Goal: Task Accomplishment & Management: Manage account settings

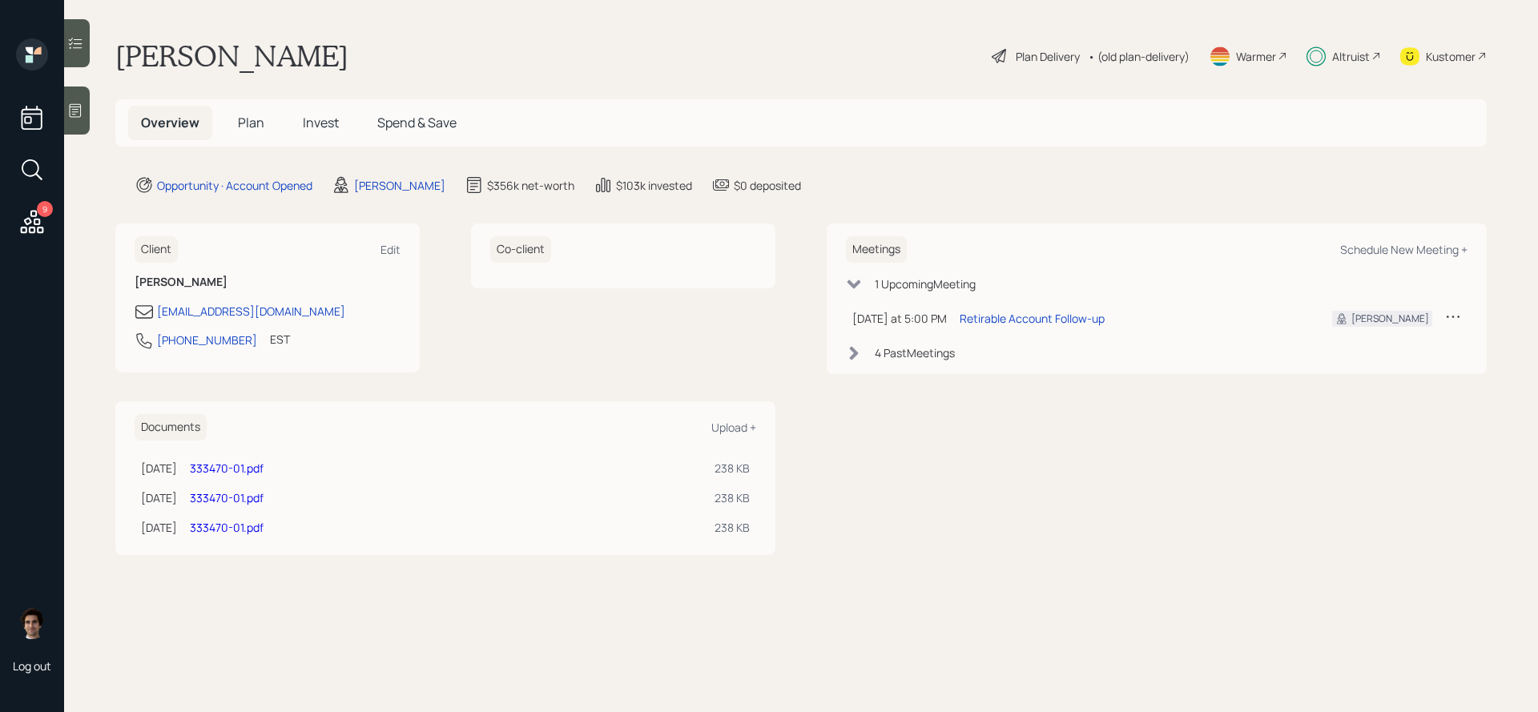
click at [290, 124] on h5 "Invest" at bounding box center [321, 123] width 62 height 34
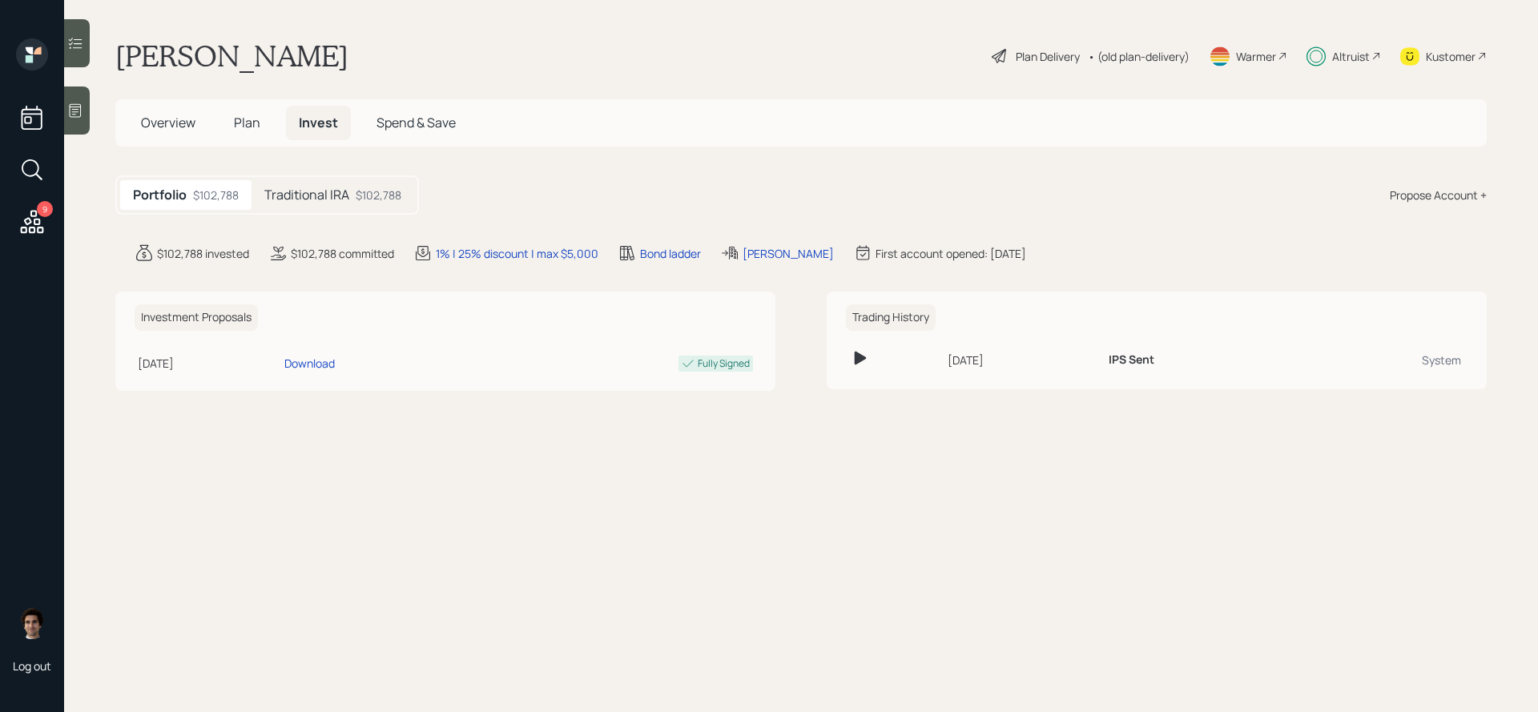
click at [367, 192] on div "$102,788" at bounding box center [379, 195] width 46 height 17
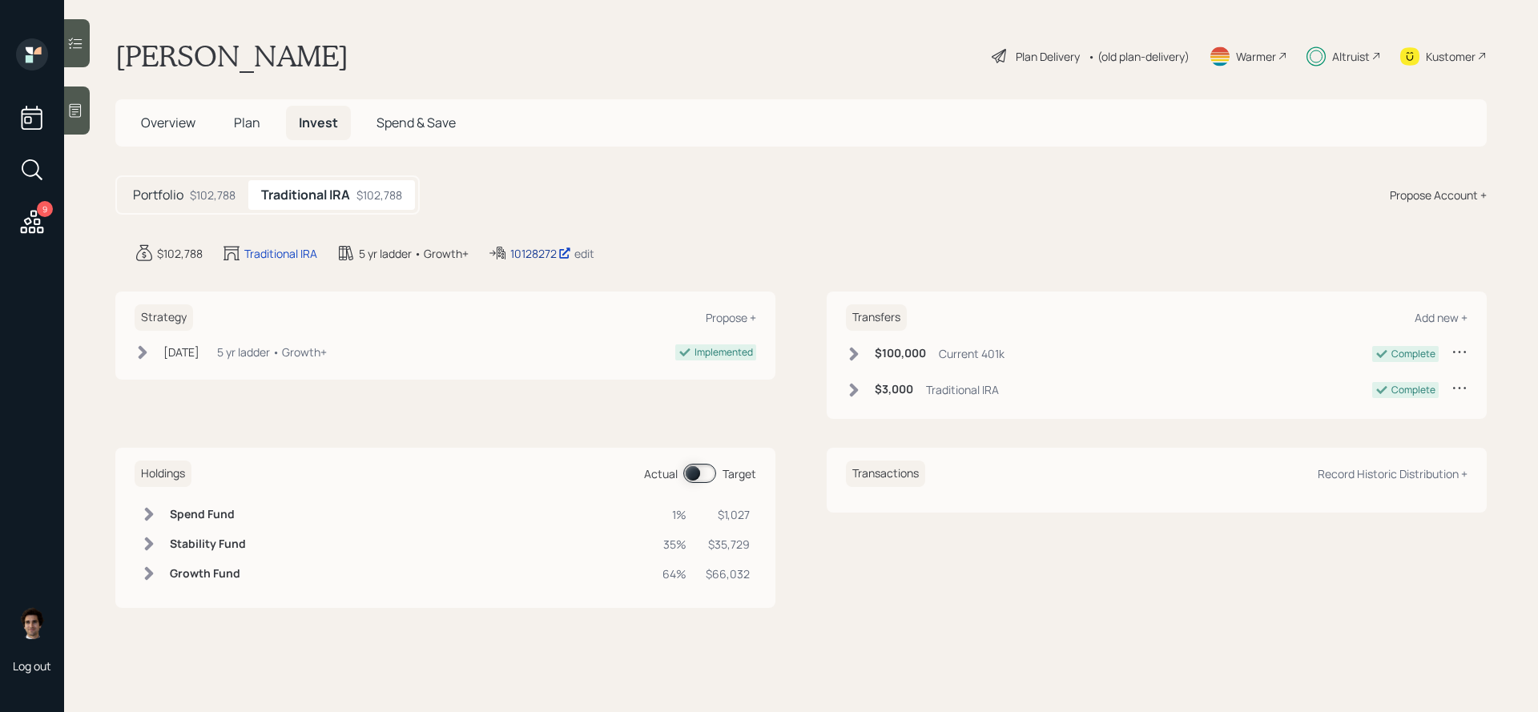
click at [570, 253] on icon at bounding box center [564, 253] width 13 height 13
click at [1062, 63] on div "Plan Delivery" at bounding box center [1048, 56] width 64 height 17
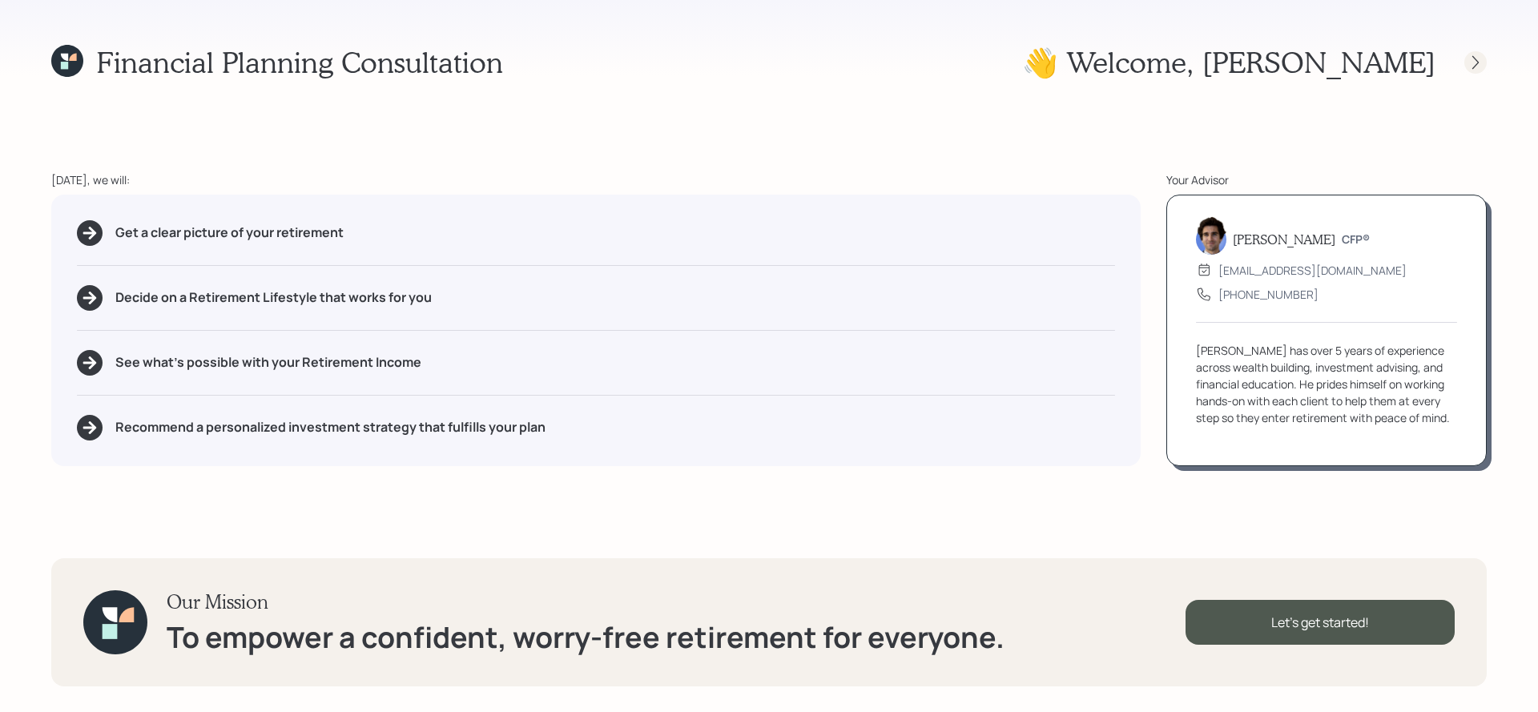
click at [1475, 63] on icon at bounding box center [1476, 62] width 16 height 16
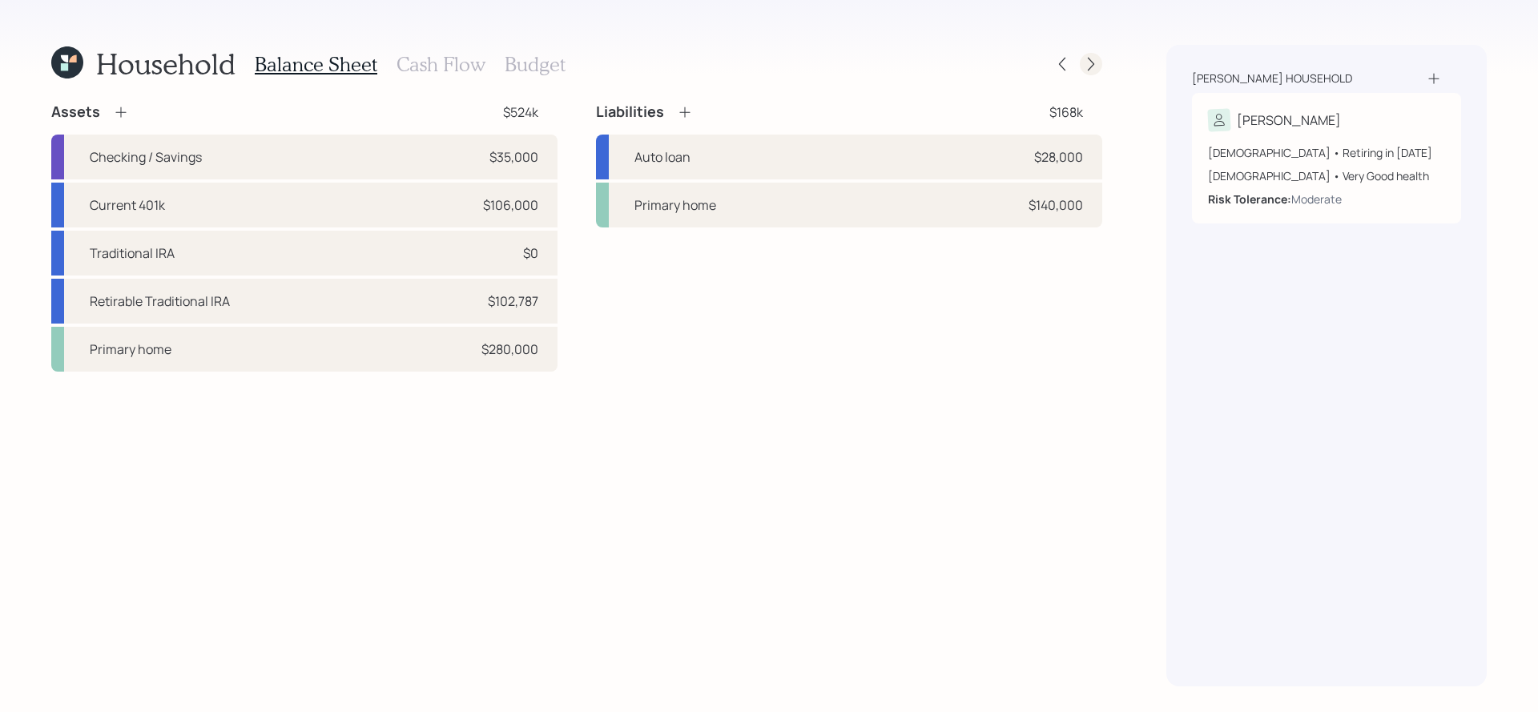
click at [1090, 69] on icon at bounding box center [1091, 64] width 16 height 16
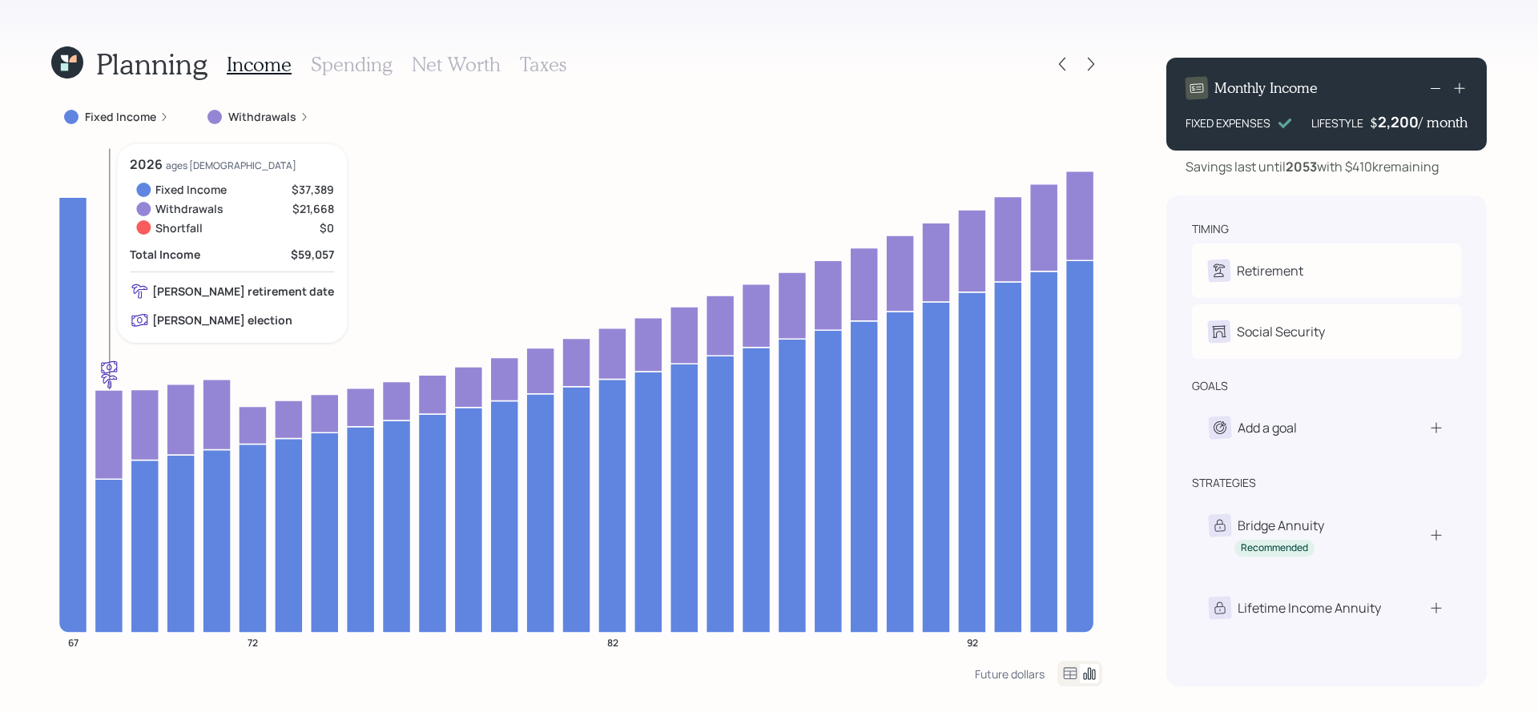
click at [102, 438] on icon at bounding box center [109, 434] width 28 height 89
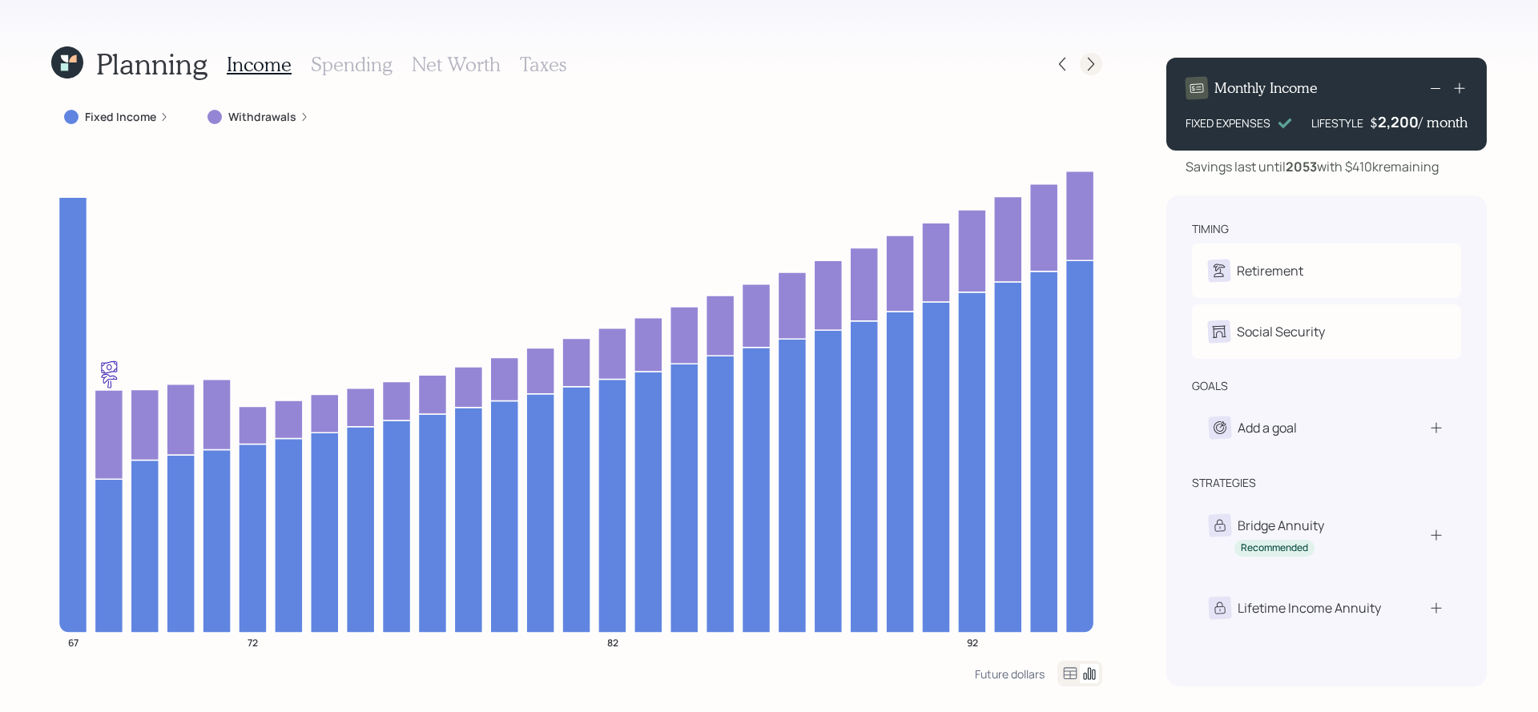
click at [1089, 57] on icon at bounding box center [1091, 64] width 16 height 16
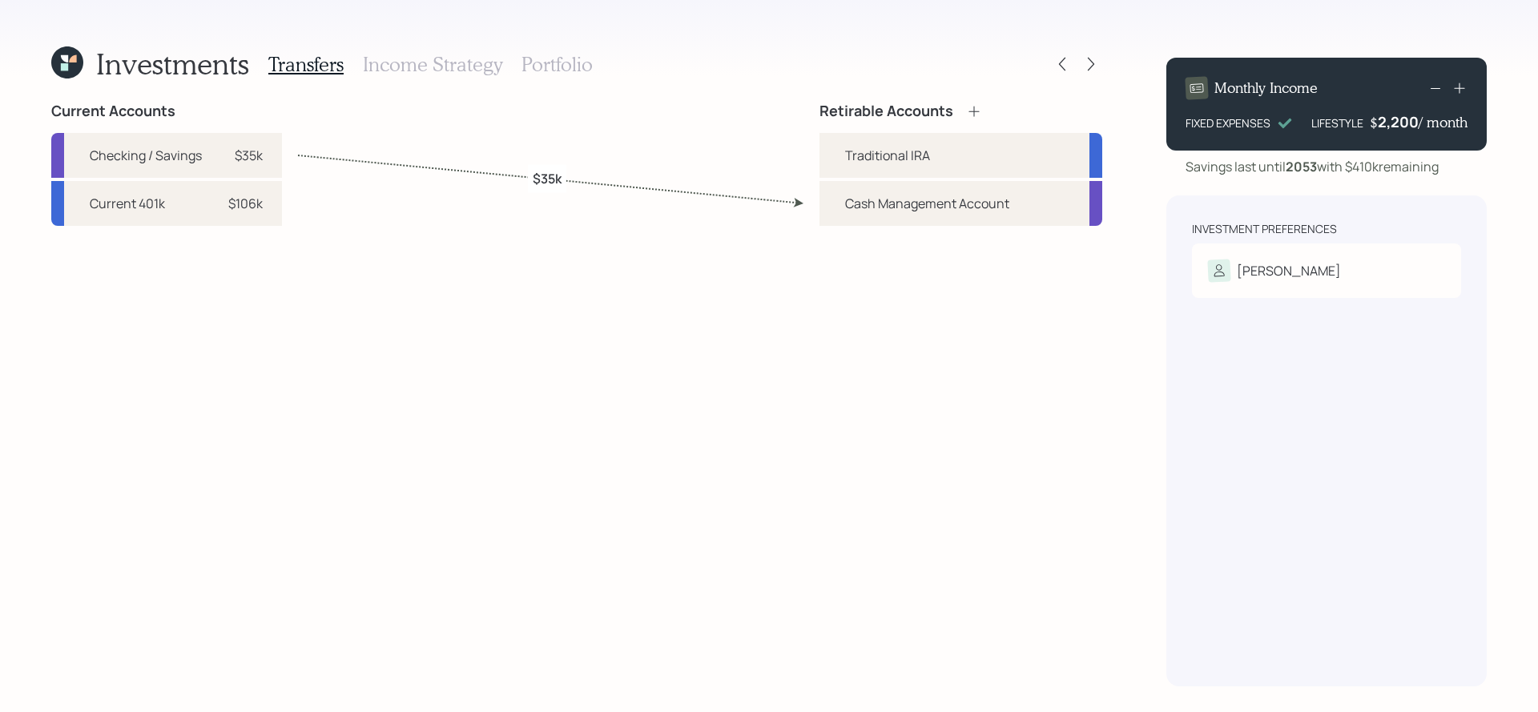
click at [560, 58] on h3 "Portfolio" at bounding box center [557, 64] width 71 height 23
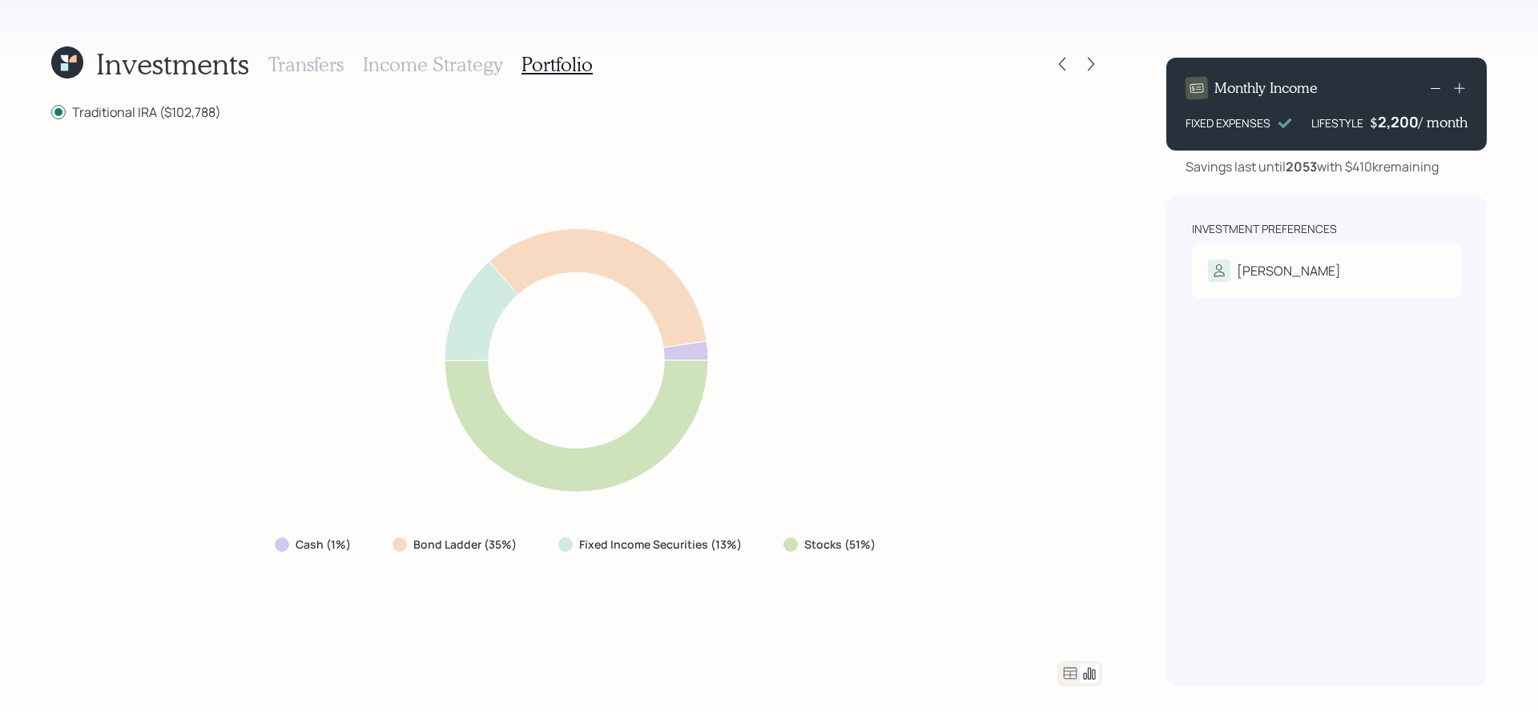
click at [1069, 671] on icon at bounding box center [1070, 673] width 19 height 19
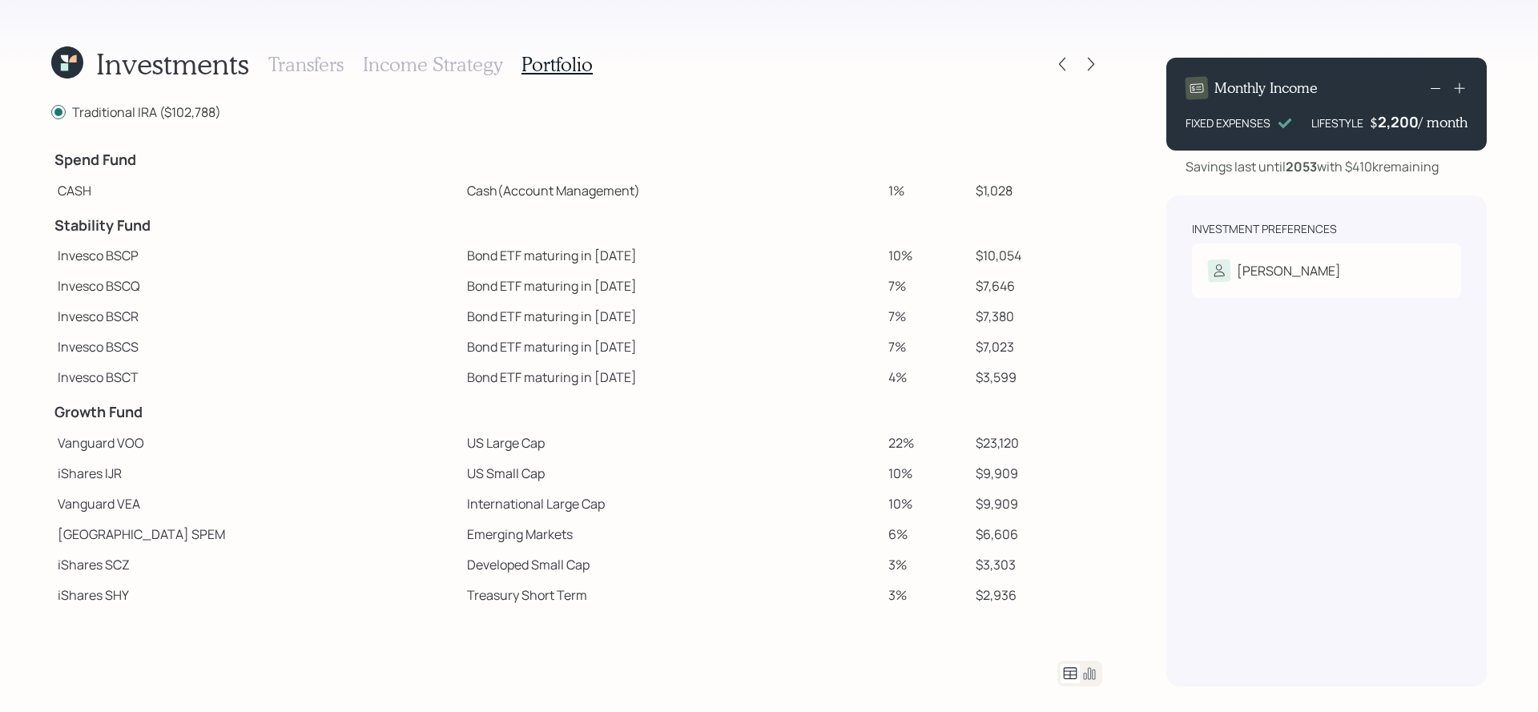
scroll to position [2, 0]
click at [1070, 56] on div at bounding box center [1076, 64] width 51 height 22
click at [1067, 57] on icon at bounding box center [1062, 64] width 16 height 16
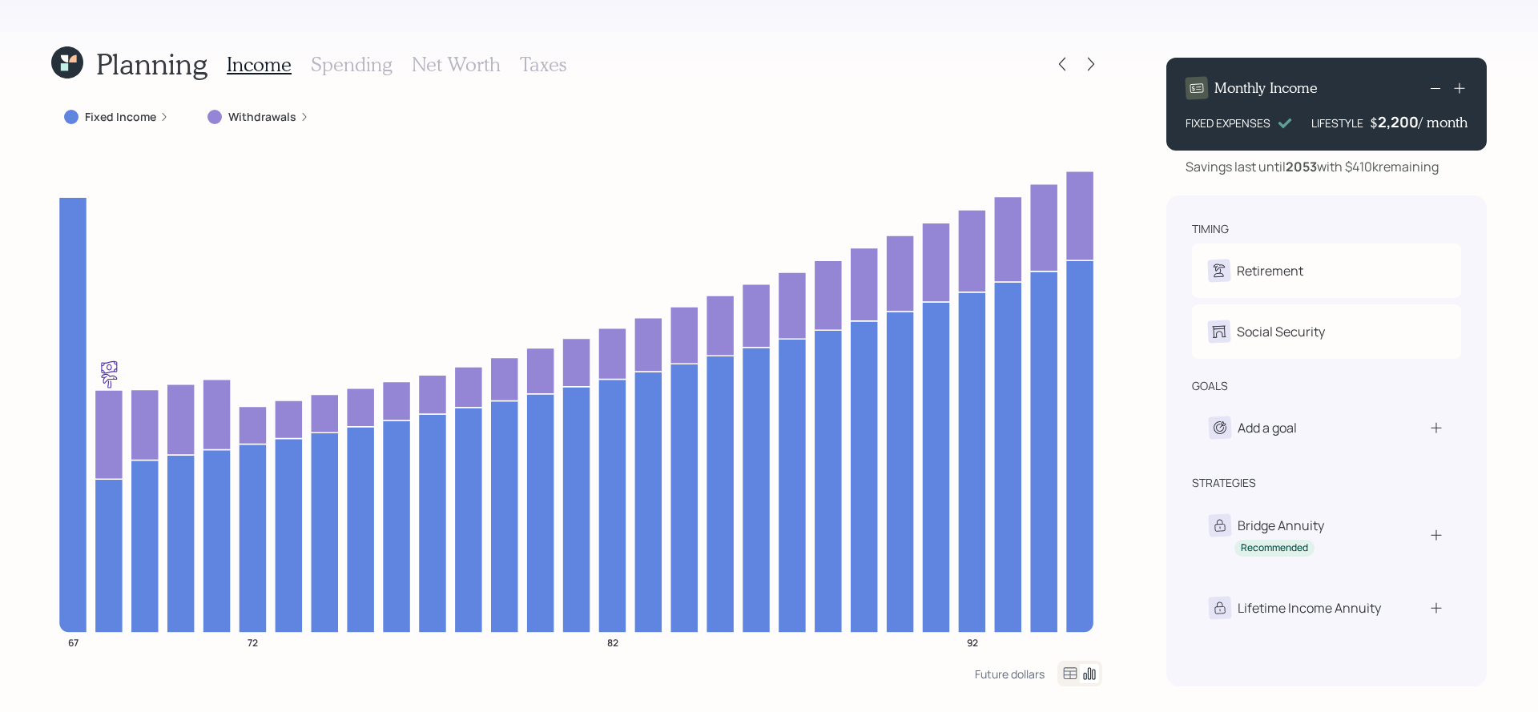
click at [111, 109] on label "Fixed Income" at bounding box center [120, 117] width 71 height 16
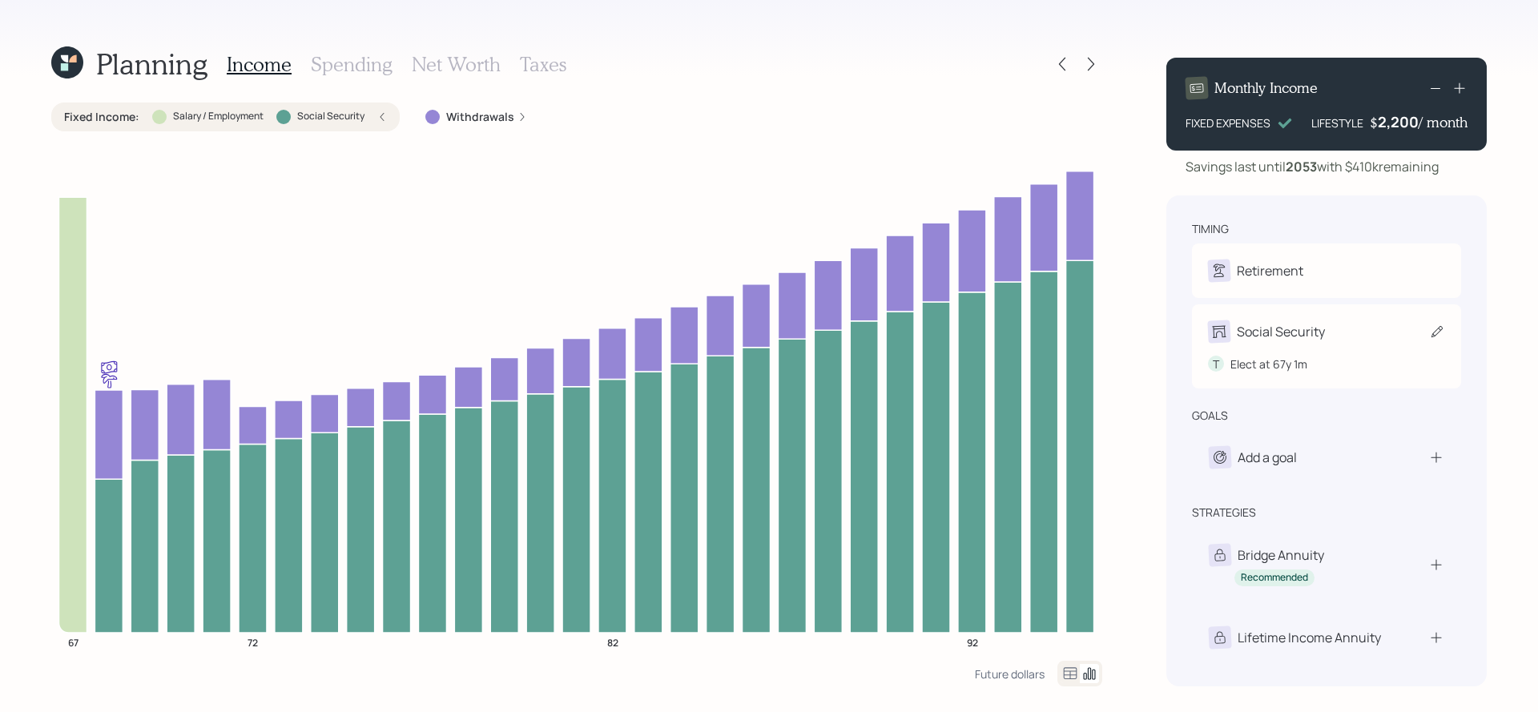
click at [1299, 336] on div "Social Security T Elect at 67y 1m" at bounding box center [1326, 346] width 269 height 84
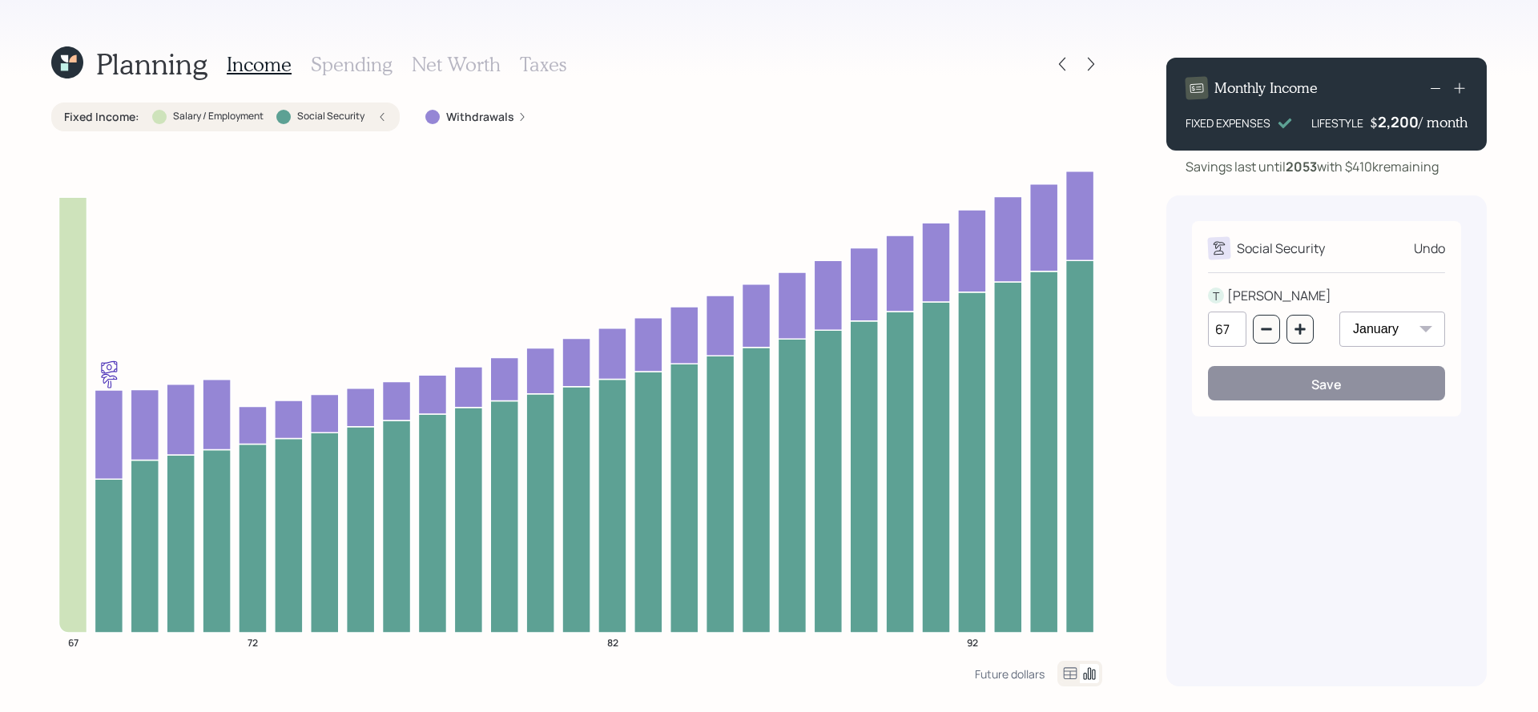
click at [1122, 193] on div "Planning Income Spending Net Worth Taxes Fixed Income : Salary / Employment Soc…" at bounding box center [769, 356] width 1538 height 712
drag, startPoint x: 1418, startPoint y: 126, endPoint x: 1383, endPoint y: 126, distance: 34.4
click at [1383, 126] on div "$ 2200 / month" at bounding box center [1419, 121] width 97 height 19
click at [1069, 69] on icon at bounding box center [1062, 64] width 16 height 16
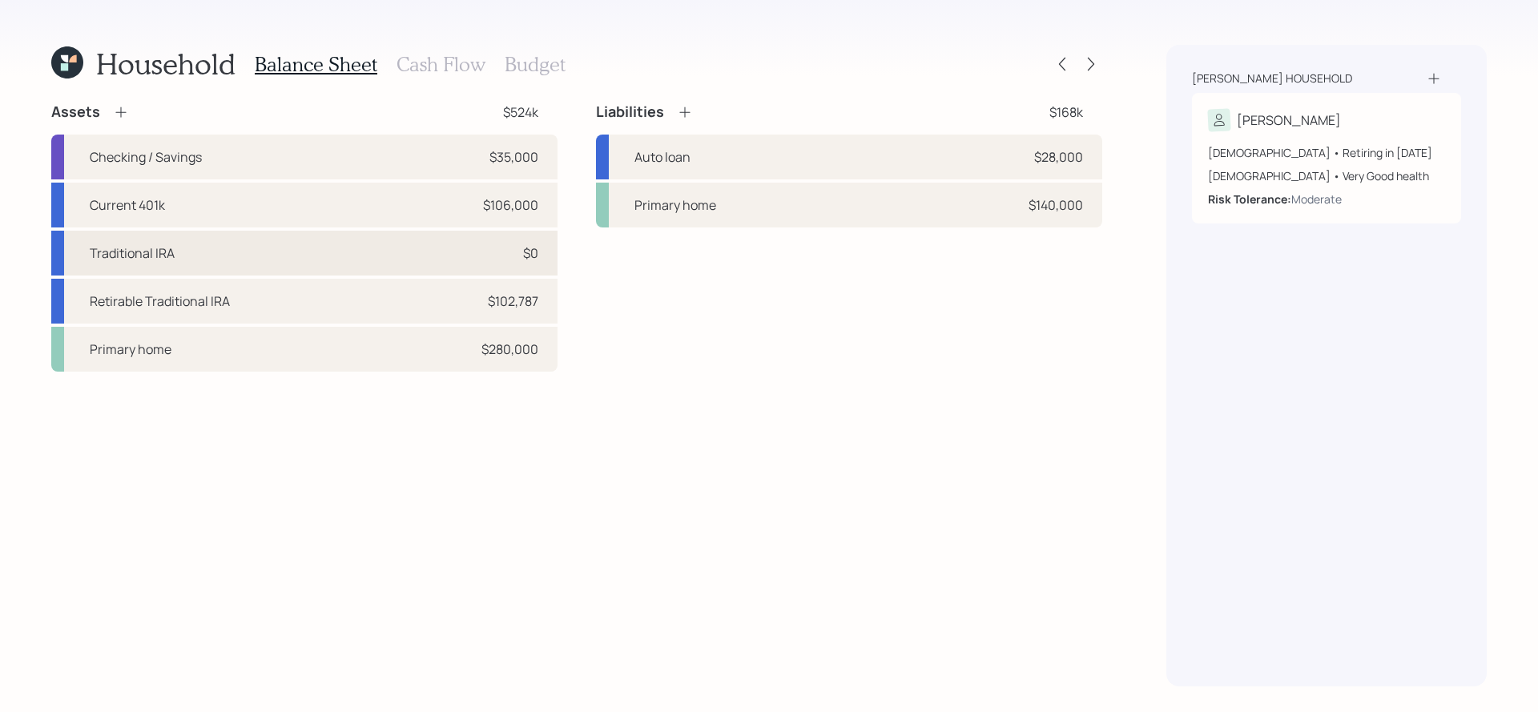
click at [441, 261] on div "Traditional IRA $0" at bounding box center [304, 253] width 506 height 45
select select "ira"
select select "balanced"
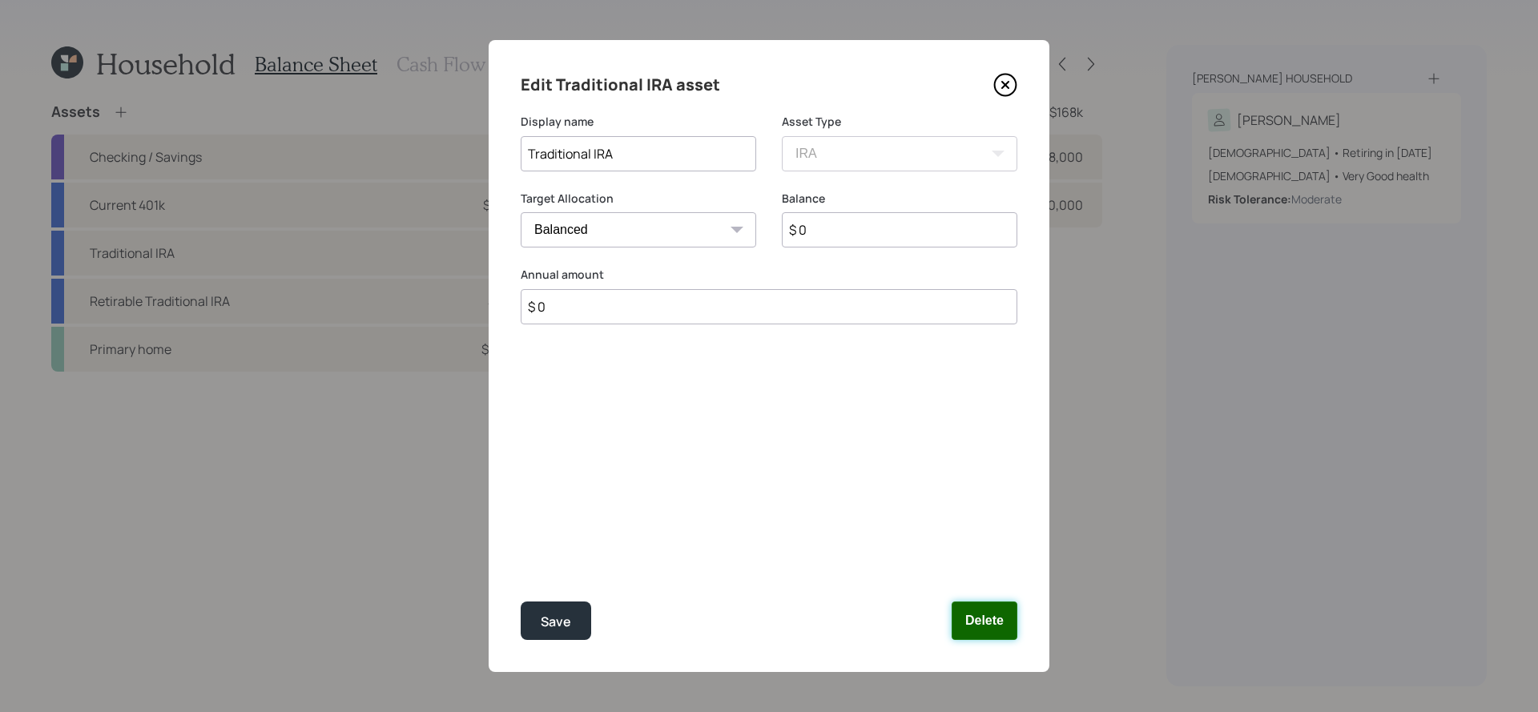
click at [999, 633] on button "Delete" at bounding box center [985, 621] width 66 height 38
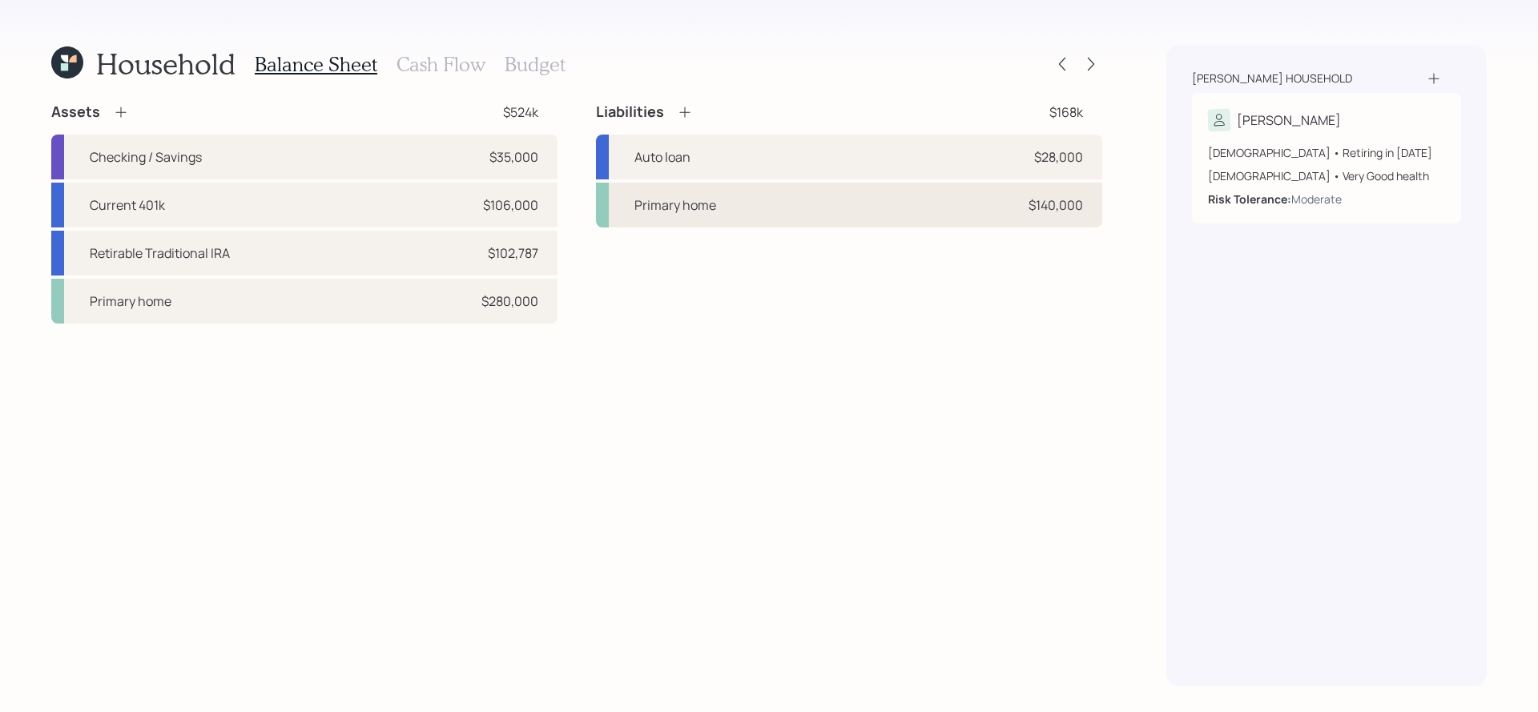
click at [783, 200] on div "Primary home $140,000" at bounding box center [849, 205] width 506 height 45
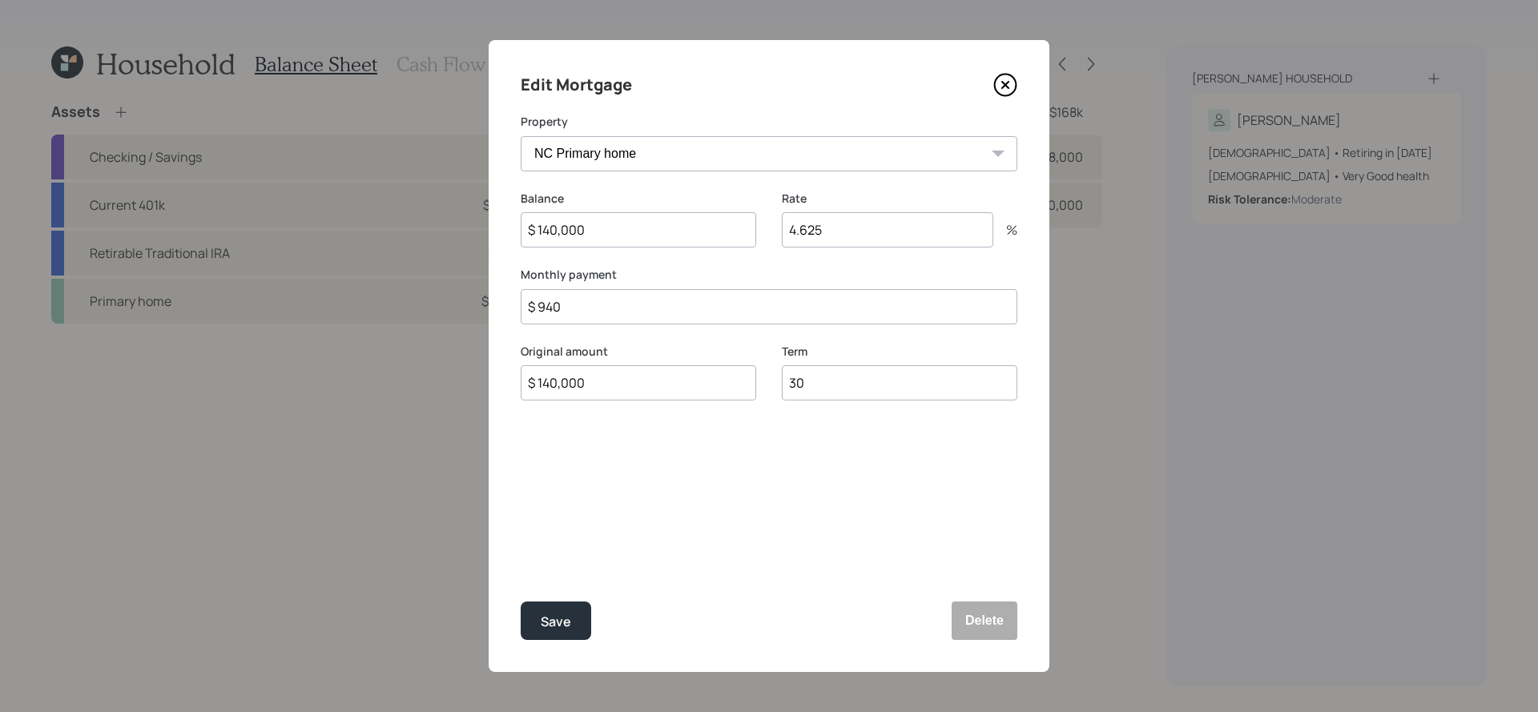
click at [1005, 92] on icon at bounding box center [1005, 85] width 24 height 24
